Goal: Find specific page/section: Find specific page/section

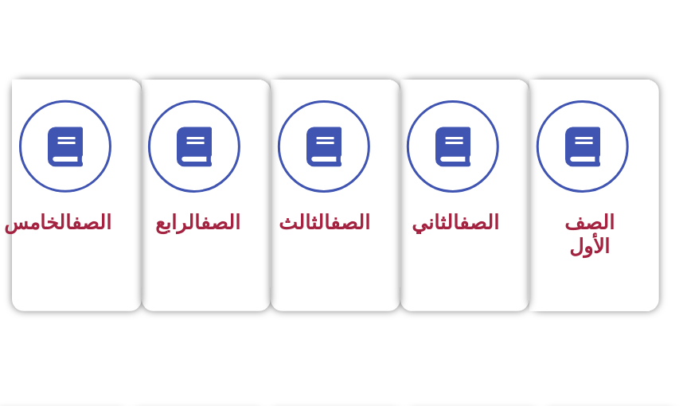
scroll to position [412, 0]
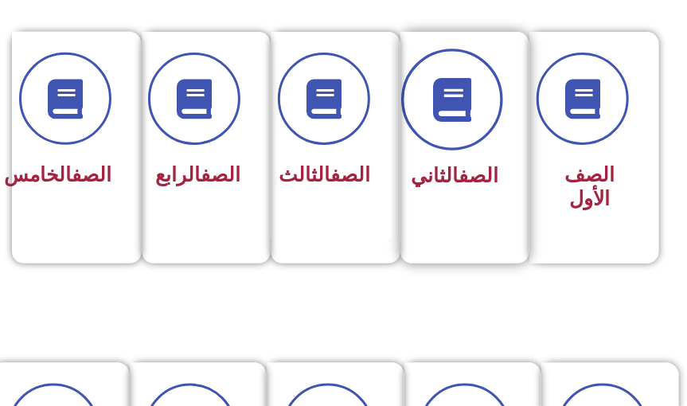
click at [461, 70] on span at bounding box center [453, 100] width 102 height 102
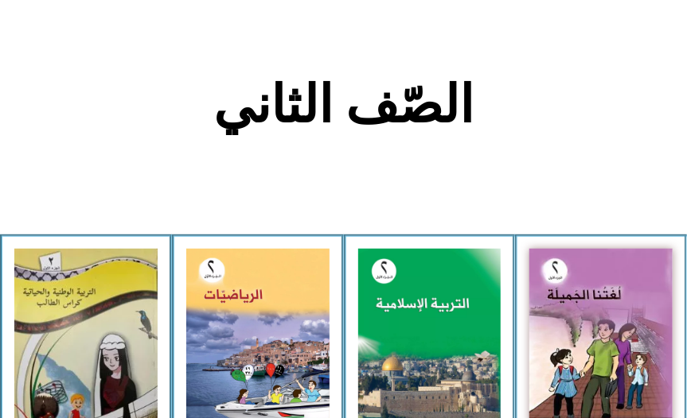
scroll to position [318, 0]
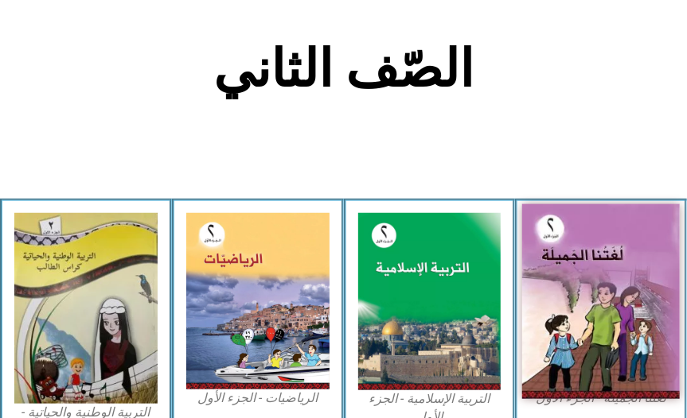
click at [563, 313] on img at bounding box center [601, 301] width 158 height 195
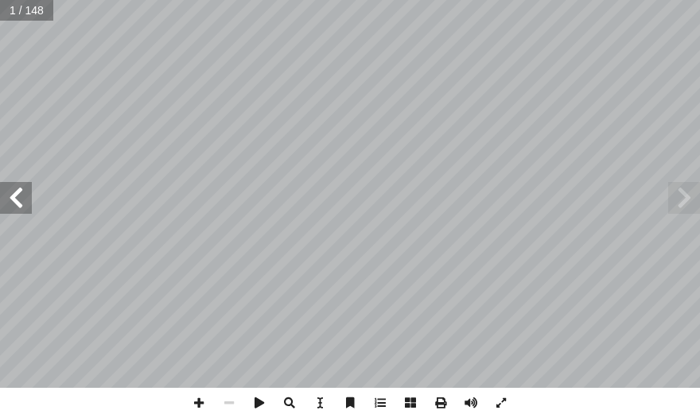
click at [20, 199] on span at bounding box center [16, 198] width 32 height 32
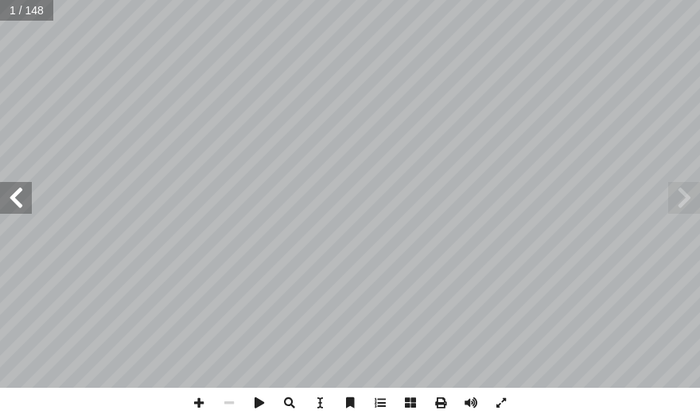
click at [20, 199] on span at bounding box center [16, 198] width 32 height 32
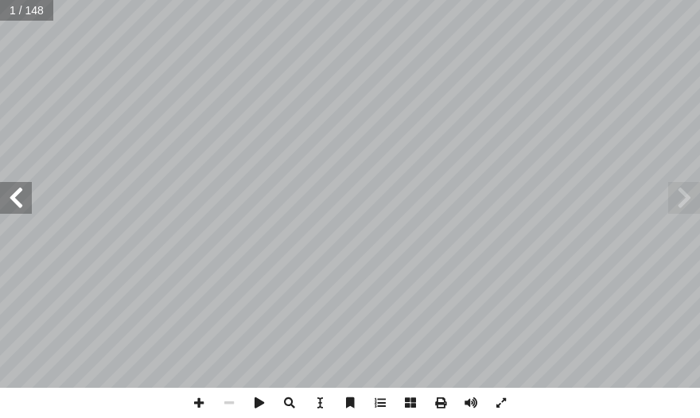
click at [20, 199] on span at bounding box center [16, 198] width 32 height 32
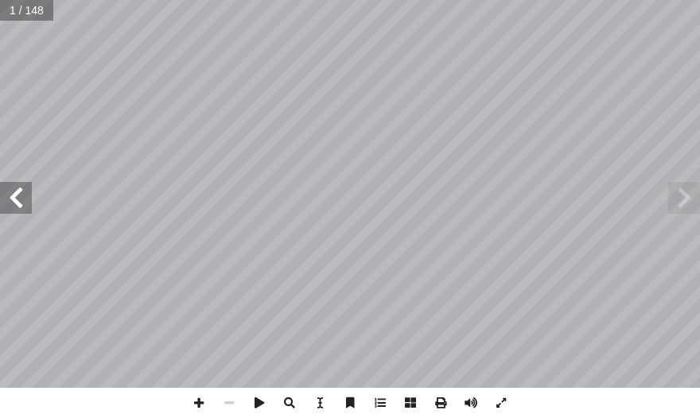
click at [20, 199] on span at bounding box center [16, 198] width 32 height 32
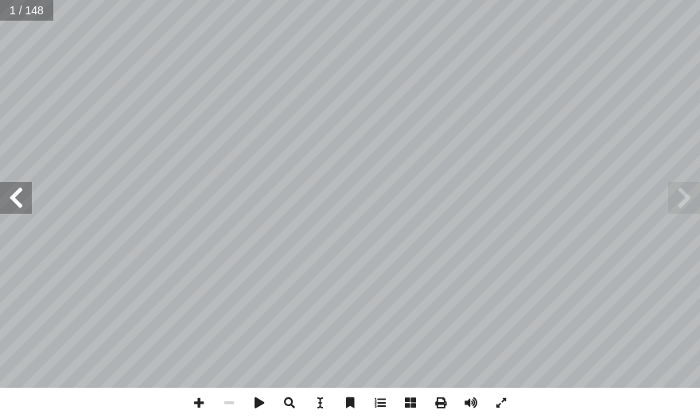
click at [20, 199] on span at bounding box center [16, 198] width 32 height 32
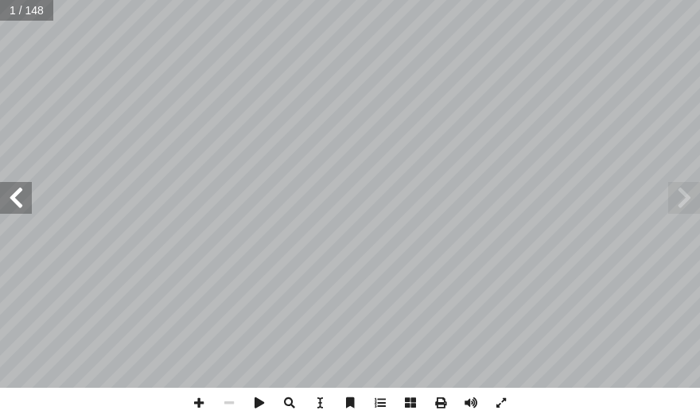
click at [20, 197] on span at bounding box center [16, 198] width 32 height 32
click at [21, 197] on span at bounding box center [16, 198] width 32 height 32
click at [24, 195] on span at bounding box center [16, 198] width 32 height 32
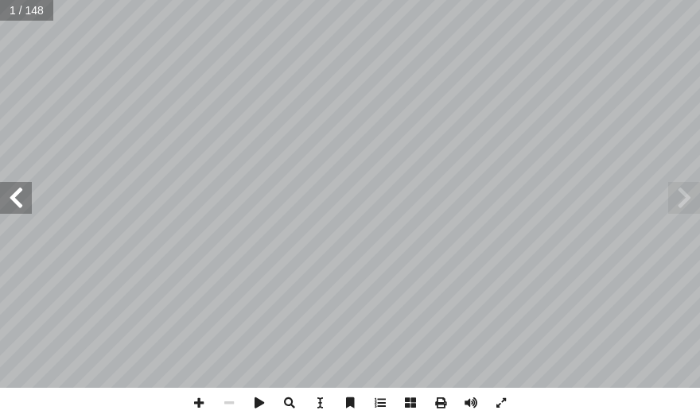
click at [25, 195] on span at bounding box center [16, 198] width 32 height 32
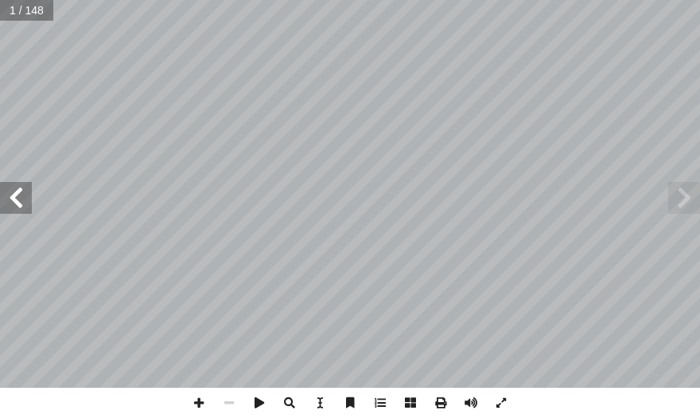
click at [25, 195] on span at bounding box center [16, 198] width 32 height 32
click at [24, 194] on span at bounding box center [16, 198] width 32 height 32
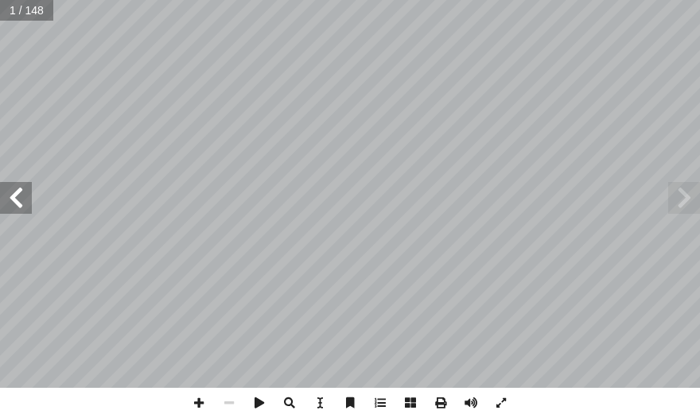
click at [24, 194] on span at bounding box center [16, 198] width 32 height 32
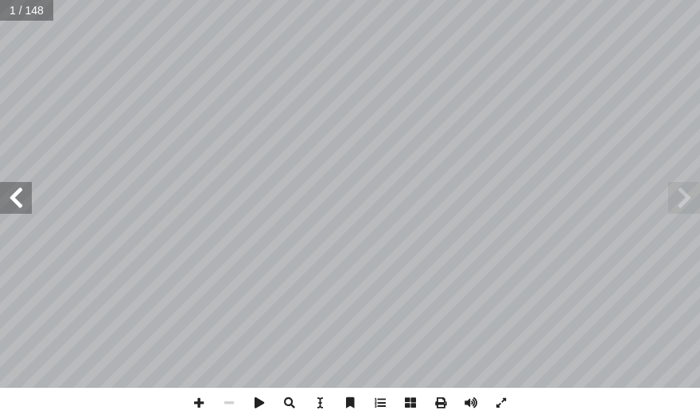
click at [24, 194] on span at bounding box center [16, 198] width 32 height 32
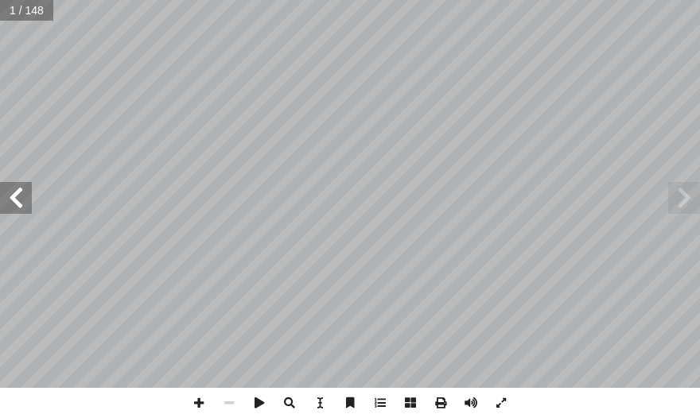
click at [24, 194] on span at bounding box center [16, 198] width 32 height 32
click at [687, 208] on span at bounding box center [684, 198] width 32 height 32
click at [683, 208] on span at bounding box center [684, 198] width 32 height 32
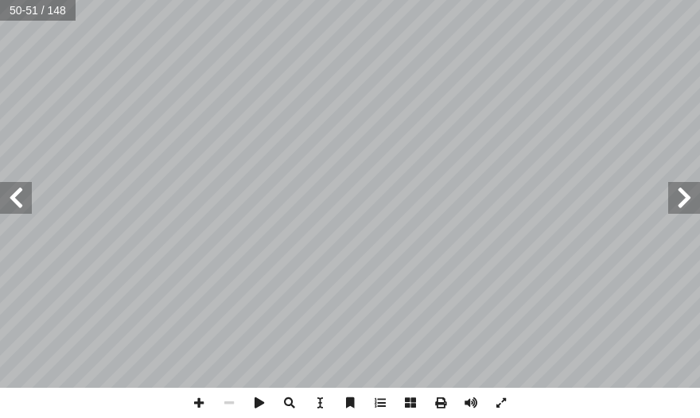
click at [8, 189] on span at bounding box center [16, 198] width 32 height 32
drag, startPoint x: 193, startPoint y: 403, endPoint x: 224, endPoint y: 400, distance: 31.2
click at [203, 403] on span at bounding box center [199, 403] width 30 height 30
